Goal: Task Accomplishment & Management: Manage account settings

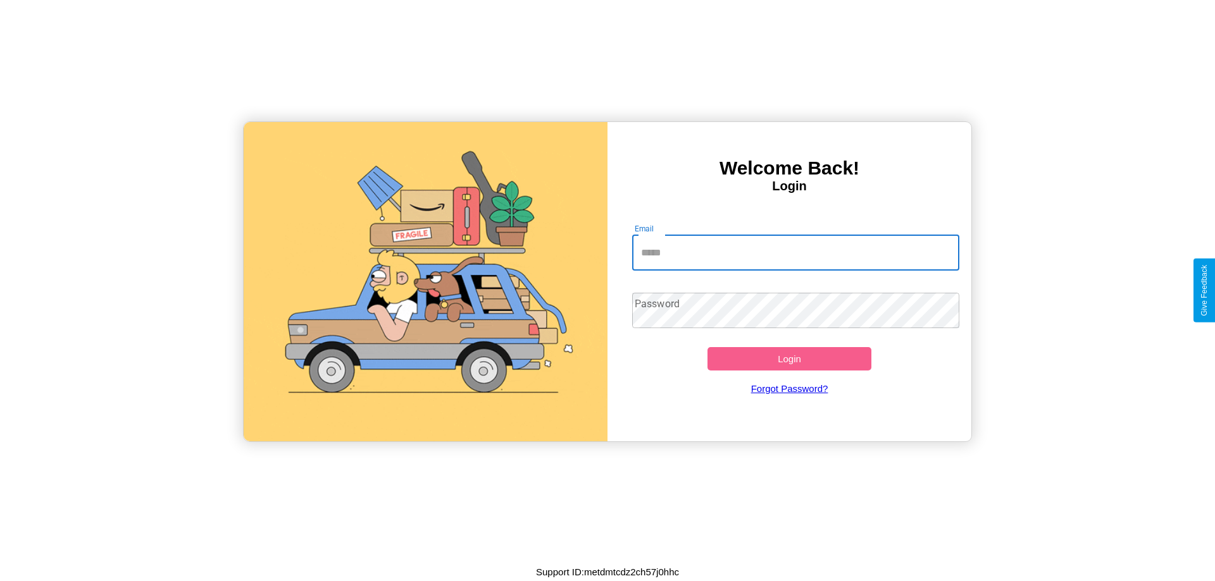
click at [795, 252] on input "Email" at bounding box center [796, 252] width 328 height 35
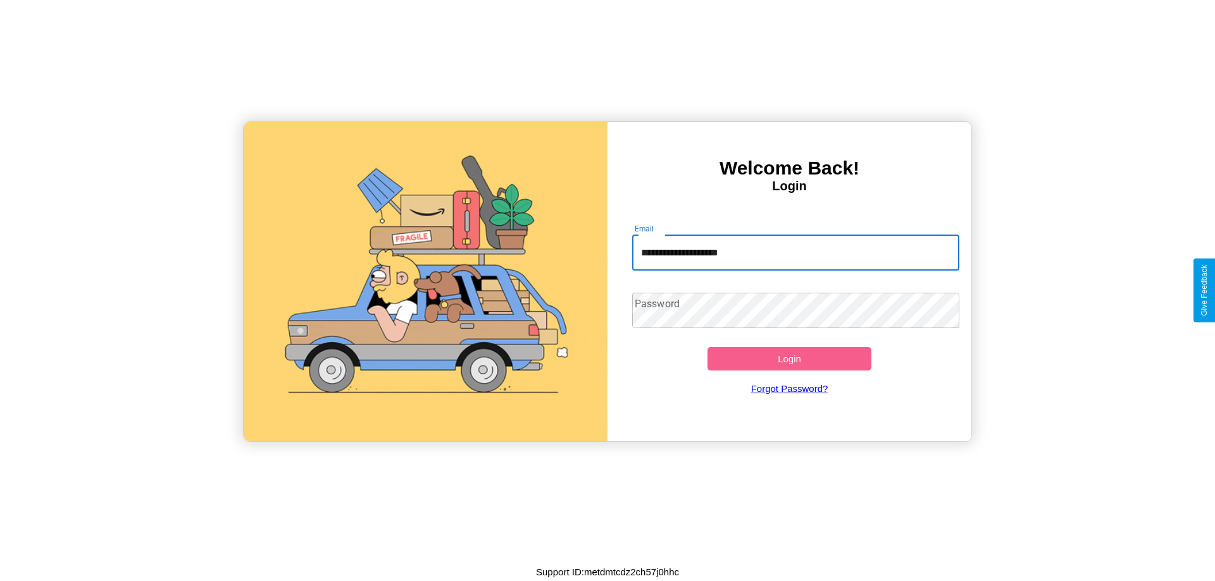
type input "**********"
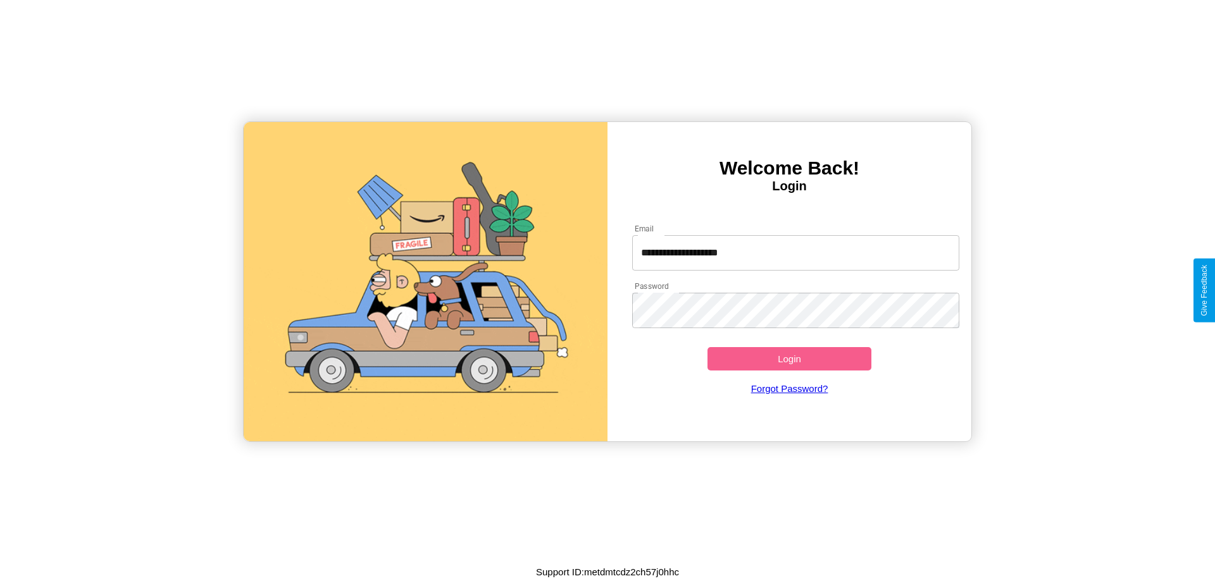
click at [789, 359] on button "Login" at bounding box center [789, 358] width 164 height 23
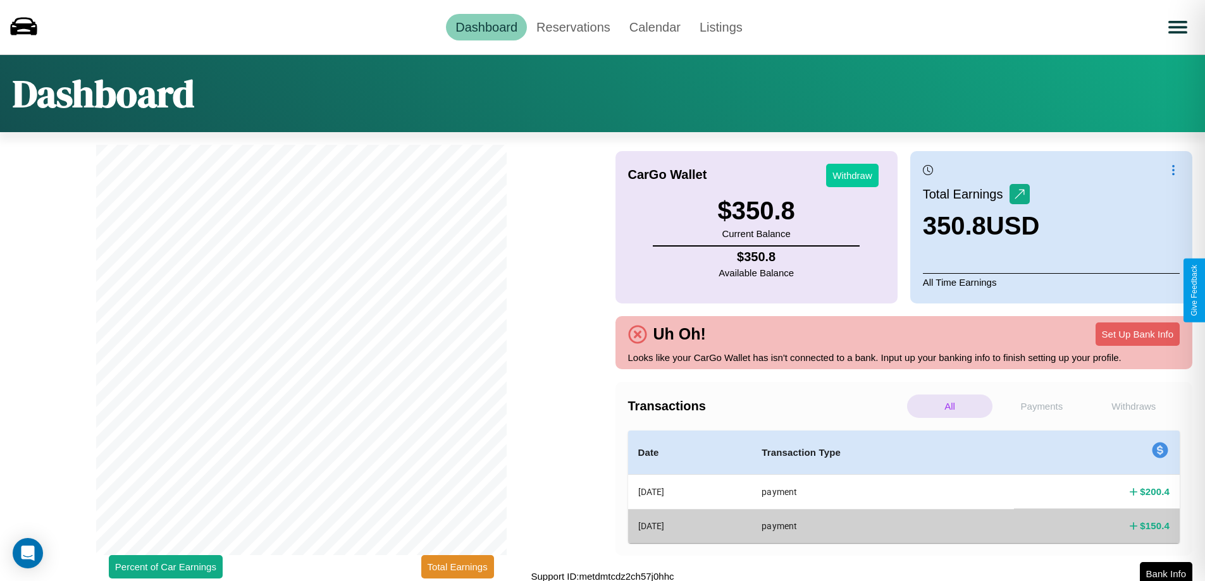
click at [852, 175] on button "Withdraw" at bounding box center [852, 175] width 53 height 23
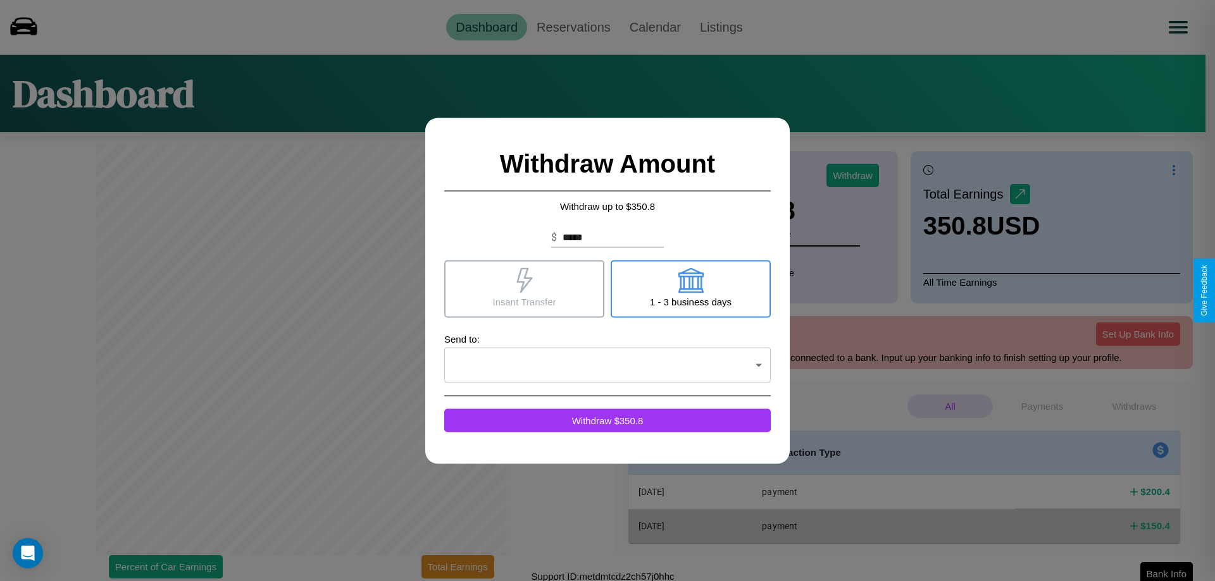
click at [524, 288] on icon at bounding box center [524, 280] width 16 height 25
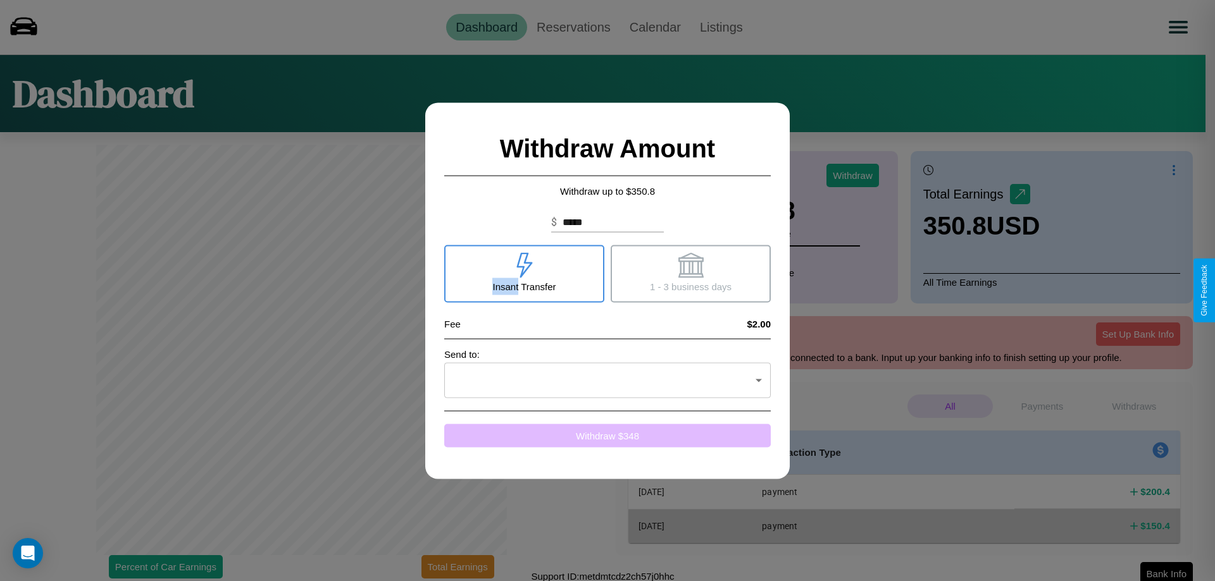
click at [607, 435] on button "Withdraw $ 348" at bounding box center [607, 435] width 326 height 23
